Goal: Information Seeking & Learning: Learn about a topic

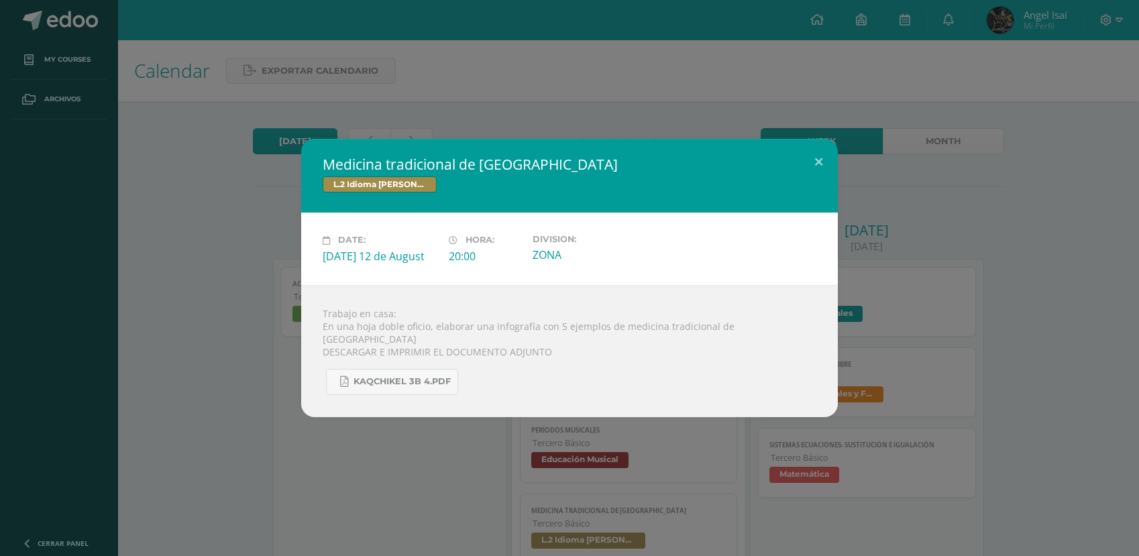
scroll to position [312, 0]
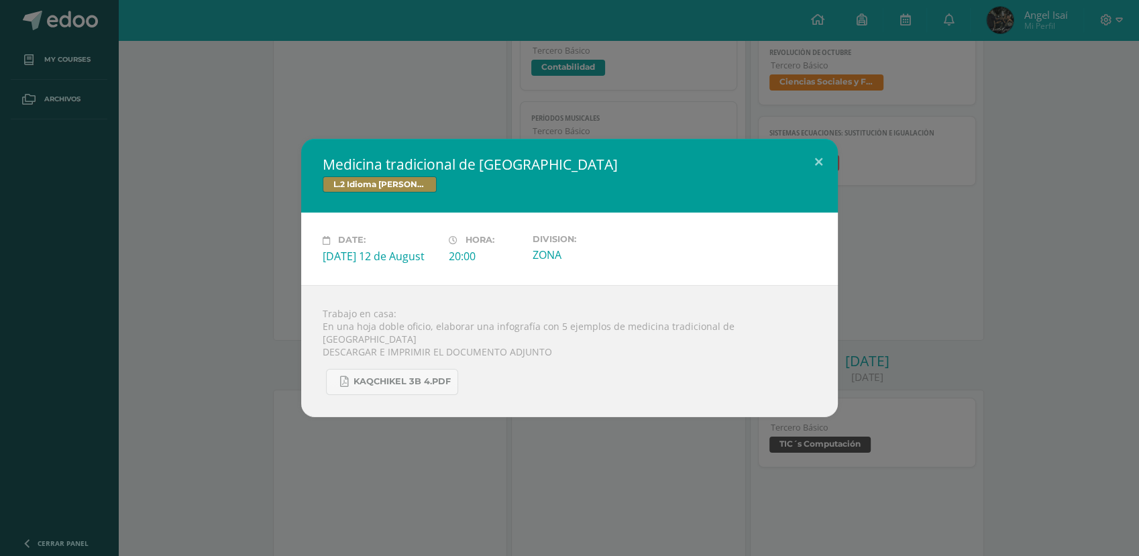
click at [158, 200] on div "Medicina tradicional de [GEOGRAPHIC_DATA] L.2 Idioma [PERSON_NAME] Date: [DATE]…" at bounding box center [569, 278] width 1129 height 278
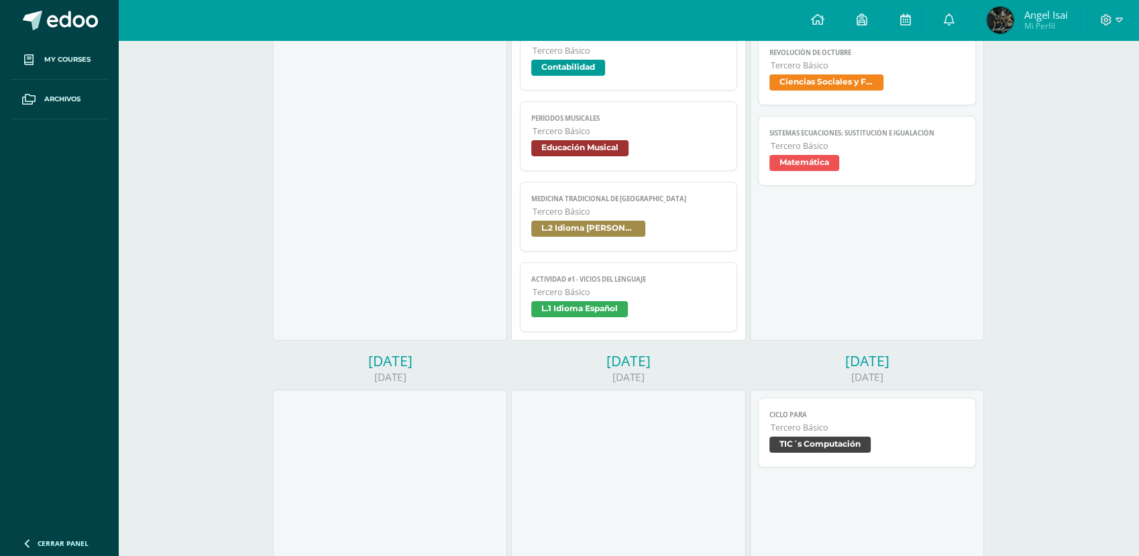
click at [572, 308] on div "Trabajo en casa: En una hoja doble oficio, elaborar una infografía con 5 ejempl…" at bounding box center [569, 344] width 483 height 119
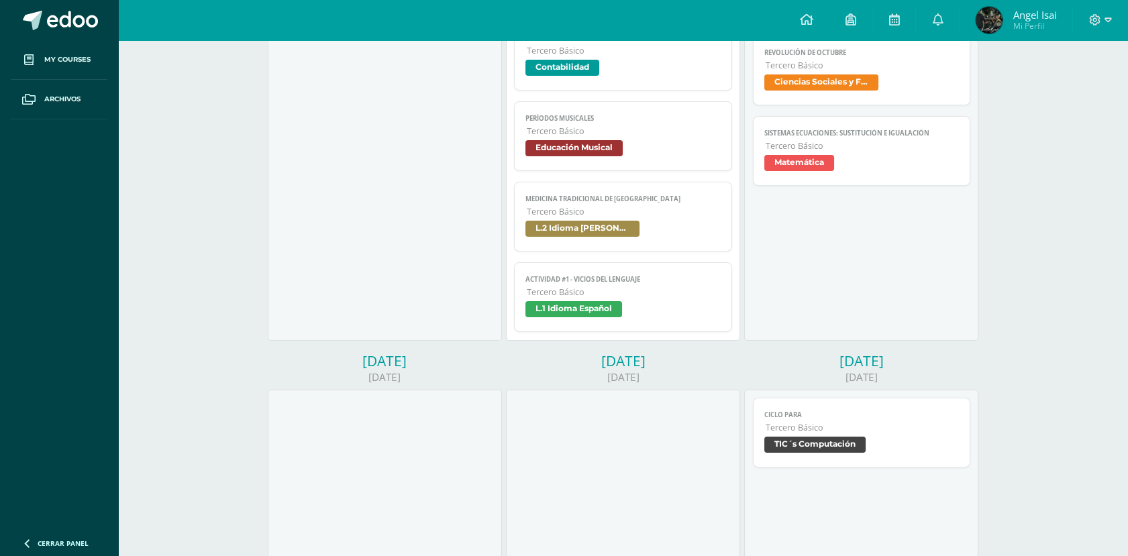
click at [566, 313] on span "L.1 Idioma Español" at bounding box center [573, 309] width 97 height 16
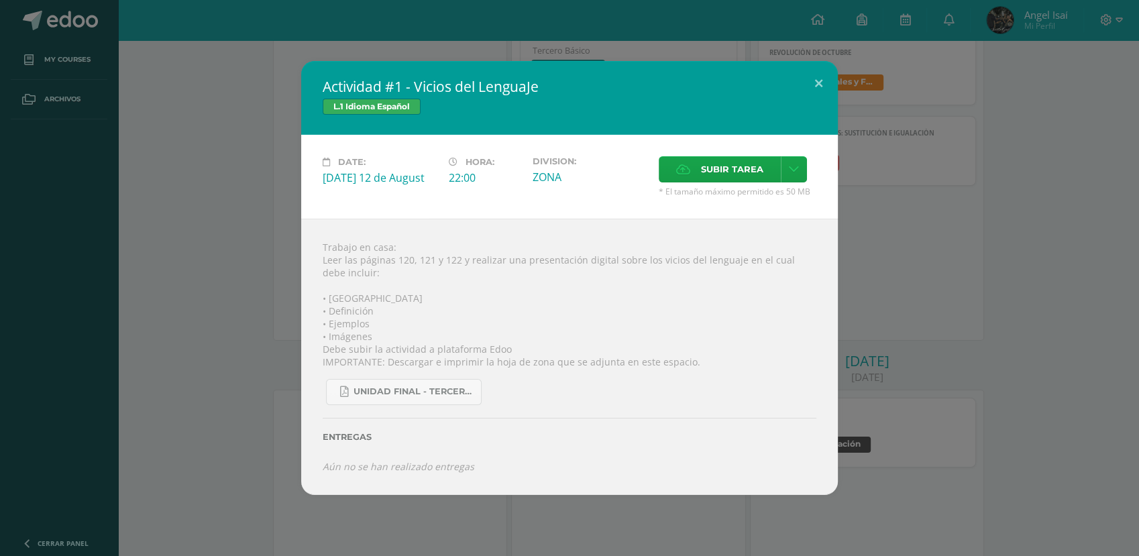
click at [186, 89] on div "Actividad #1 - Vicios del LenguaJe L.1 Idioma Español Date: [DATE] 12 de August…" at bounding box center [569, 278] width 1129 height 434
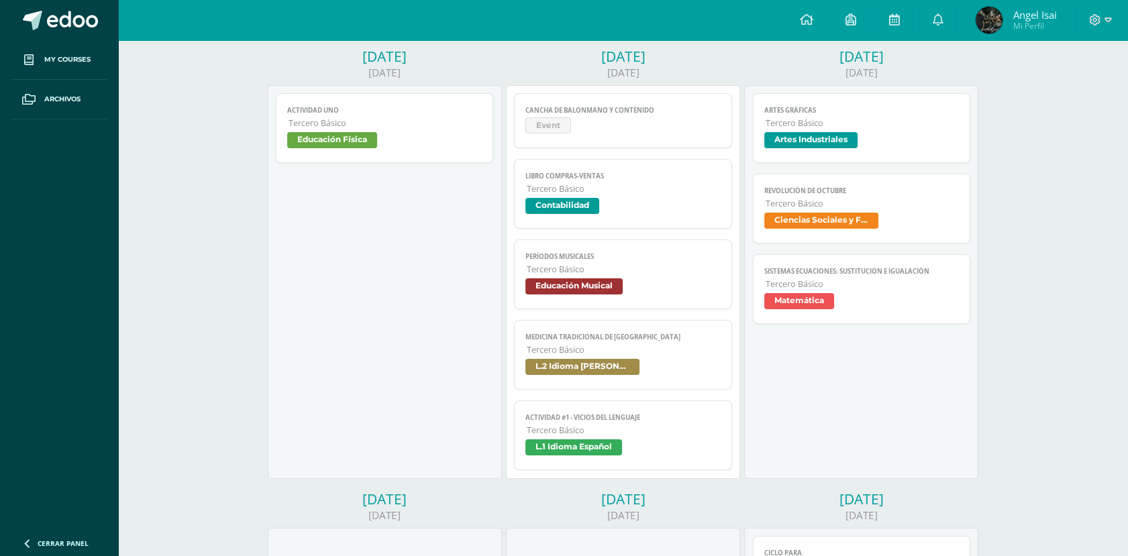
scroll to position [172, 0]
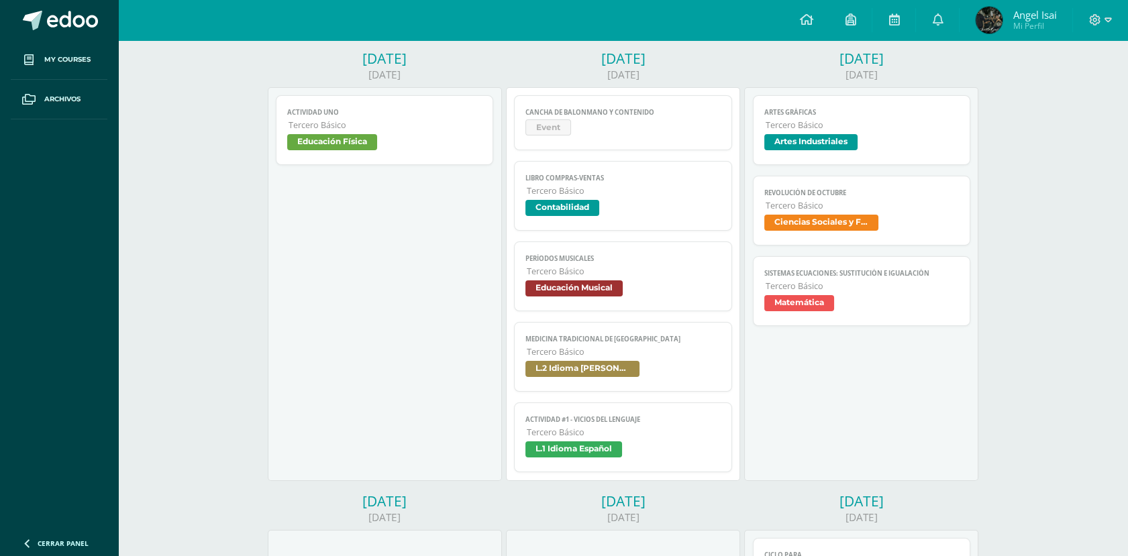
click at [867, 125] on span "Tercero Básico" at bounding box center [863, 124] width 194 height 11
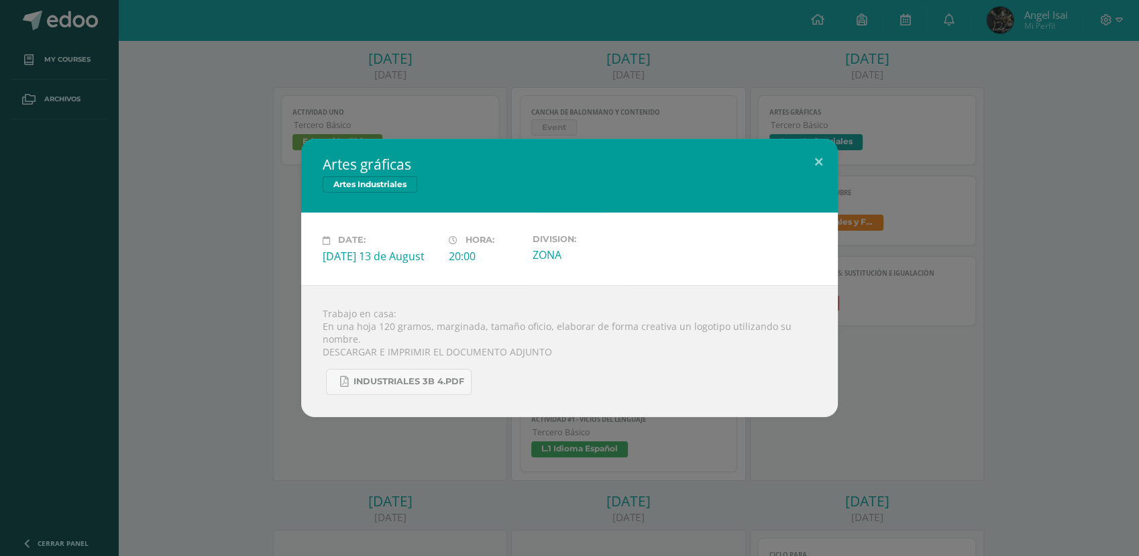
click at [960, 337] on div "Artes gráficas Artes Industriales Date: [DATE] 13 de August Hora: 20:00 Divisio…" at bounding box center [569, 278] width 1129 height 278
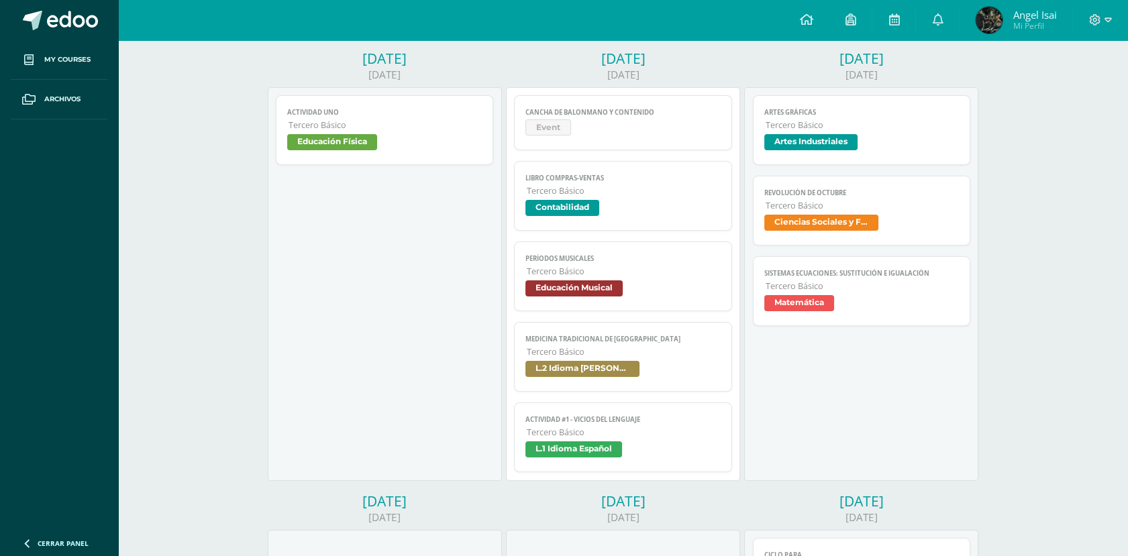
click at [878, 234] on span "Ciencias Sociales y Formación Ciudadana" at bounding box center [861, 224] width 195 height 19
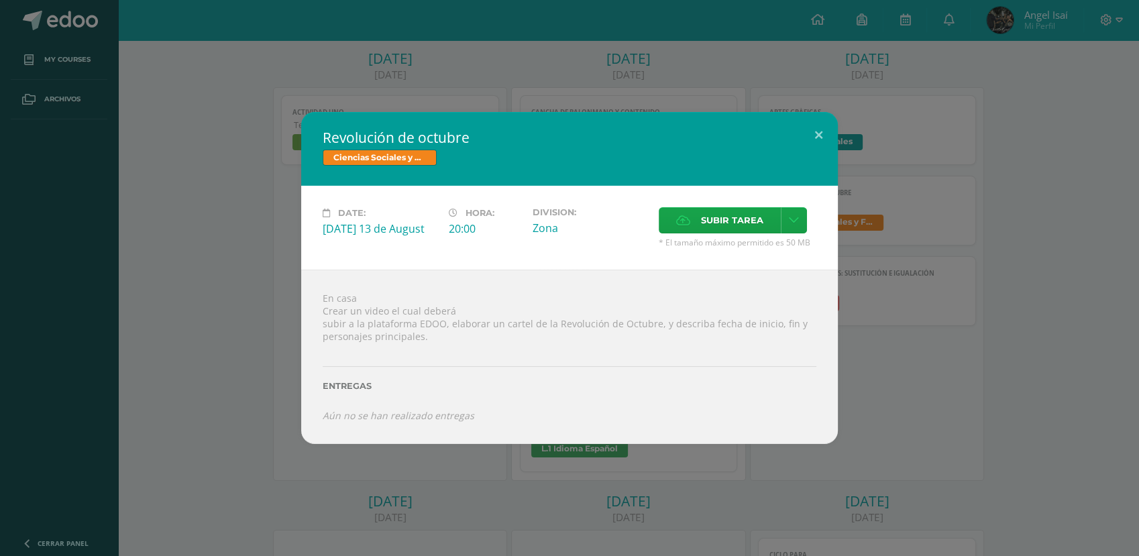
click at [1011, 360] on div "Revolución de octubre Ciencias Sociales y Formación Ciudadana Date: [DATE] 13 d…" at bounding box center [569, 277] width 1129 height 331
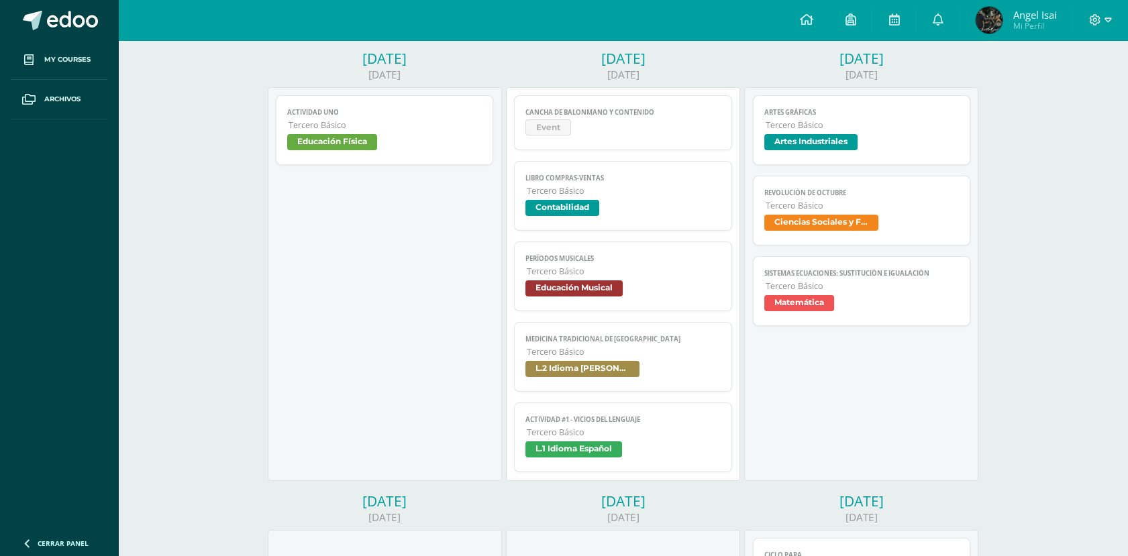
click at [628, 451] on span "L.1 Idioma Español" at bounding box center [622, 451] width 195 height 19
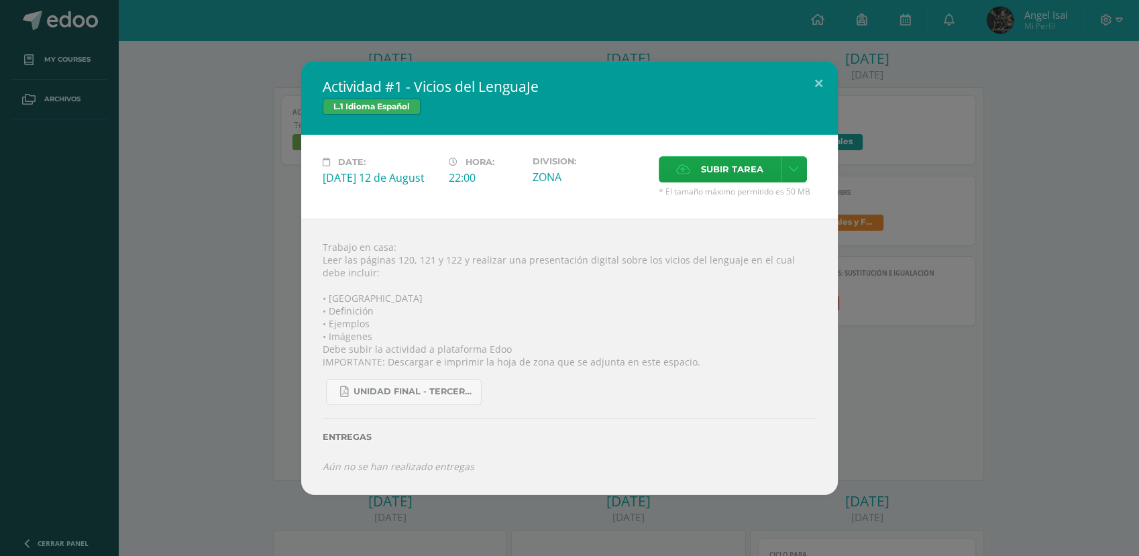
click at [116, 294] on div "Actividad #1 - Vicios del LenguaJe L.1 Idioma Español Date: [DATE] 12 de August…" at bounding box center [569, 278] width 1129 height 434
